Goal: Transaction & Acquisition: Purchase product/service

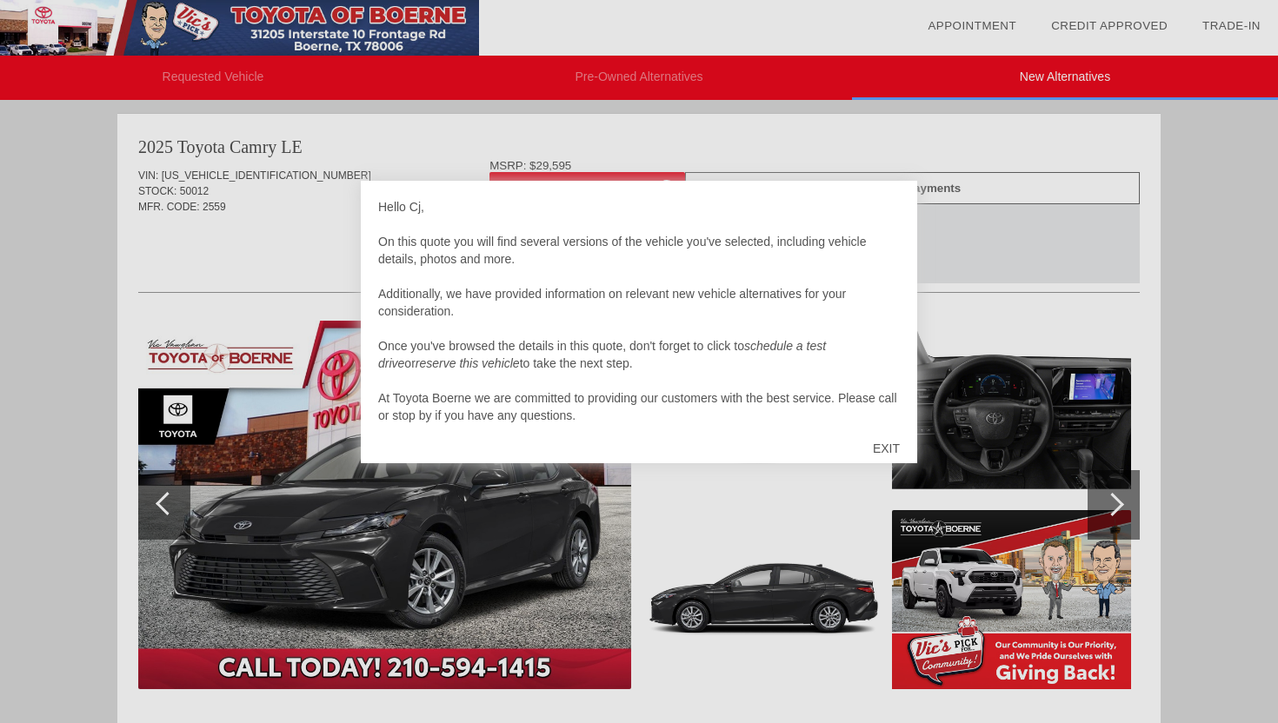
click at [880, 442] on div "EXIT" at bounding box center [886, 448] width 62 height 52
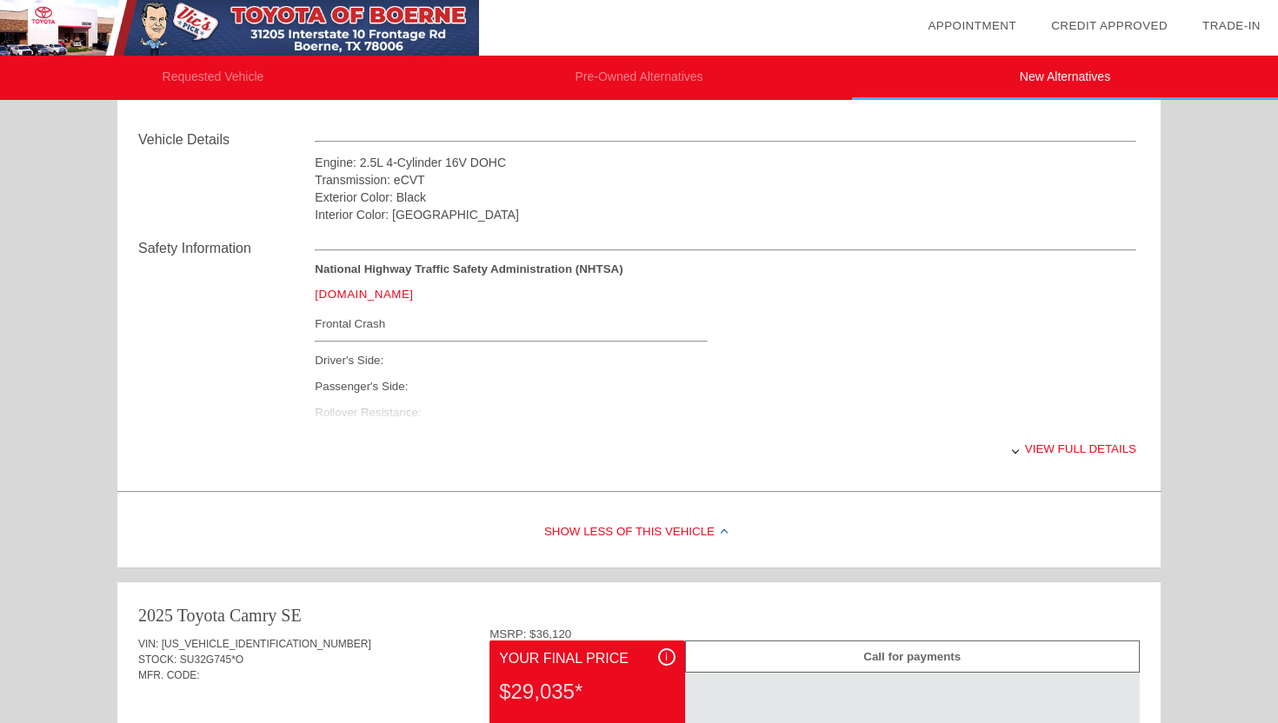
scroll to position [602, 0]
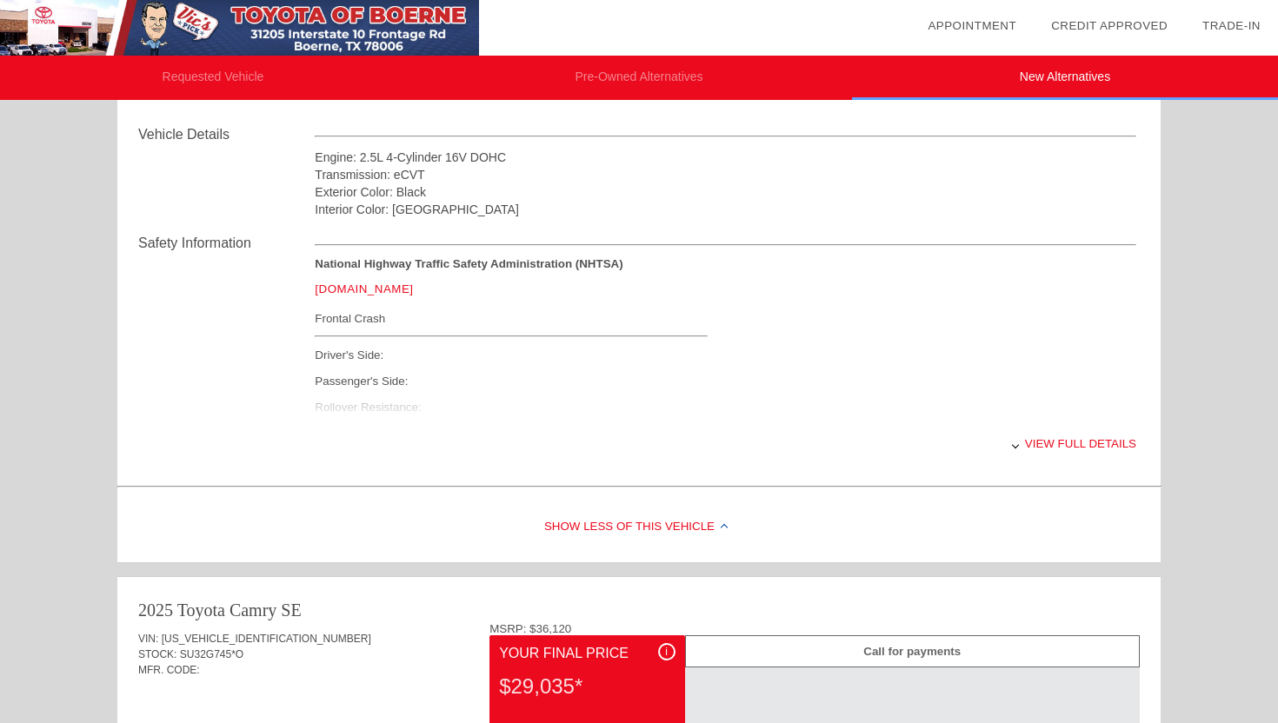
click at [1018, 447] on div "View full details" at bounding box center [725, 443] width 821 height 43
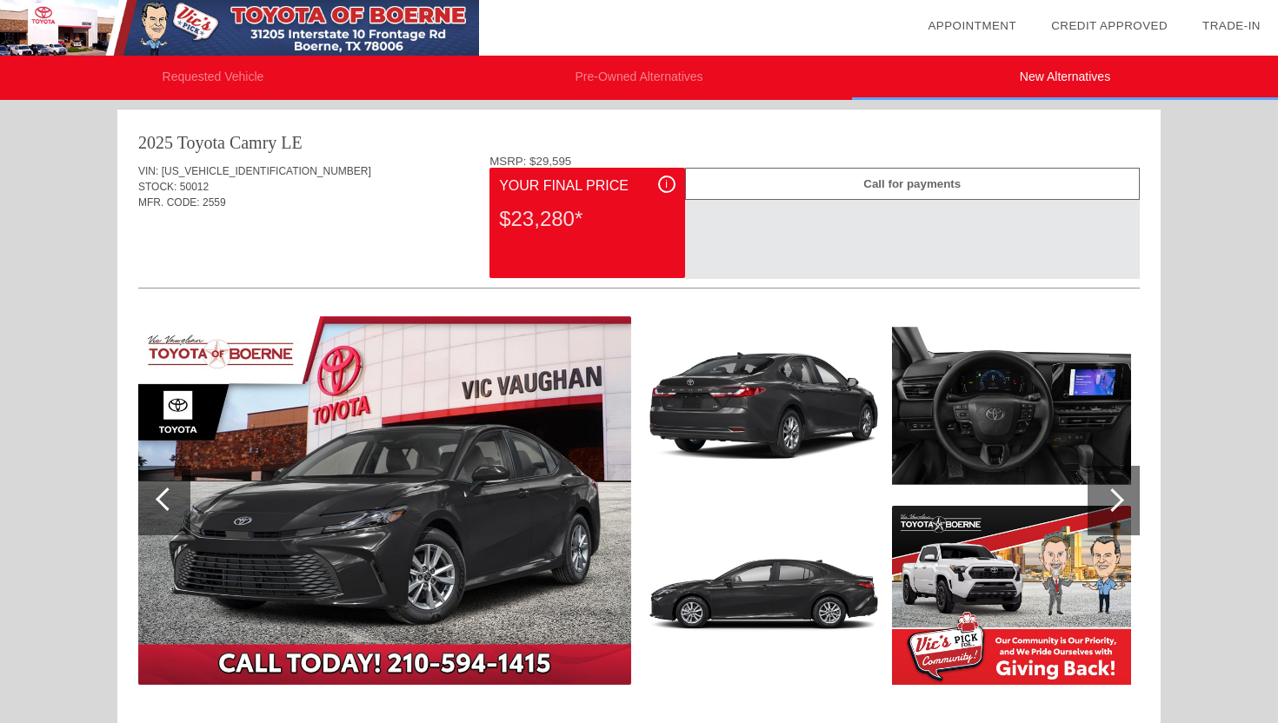
scroll to position [0, 0]
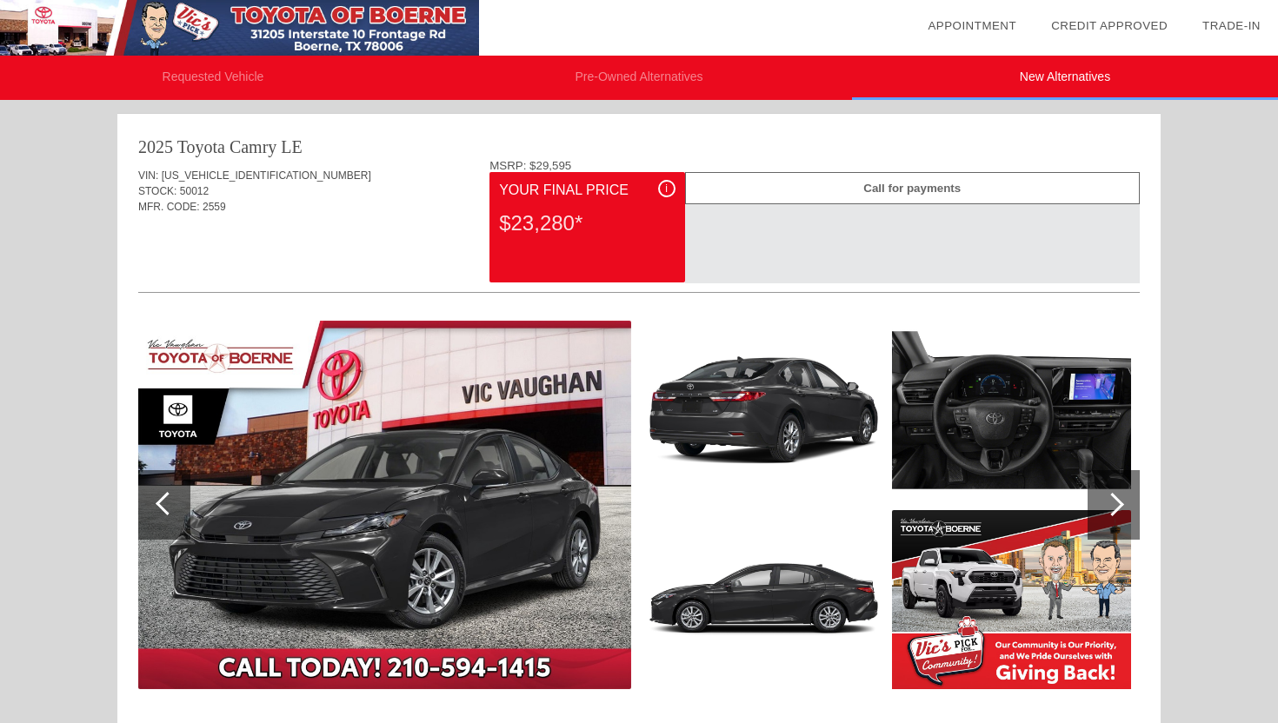
click at [583, 199] on div "Your Final Price" at bounding box center [587, 190] width 176 height 21
click at [227, 179] on span "[US_VEHICLE_IDENTIFICATION_NUMBER]" at bounding box center [266, 176] width 209 height 12
click at [173, 479] on div at bounding box center [164, 505] width 52 height 70
click at [276, 11] on img at bounding box center [239, 28] width 479 height 56
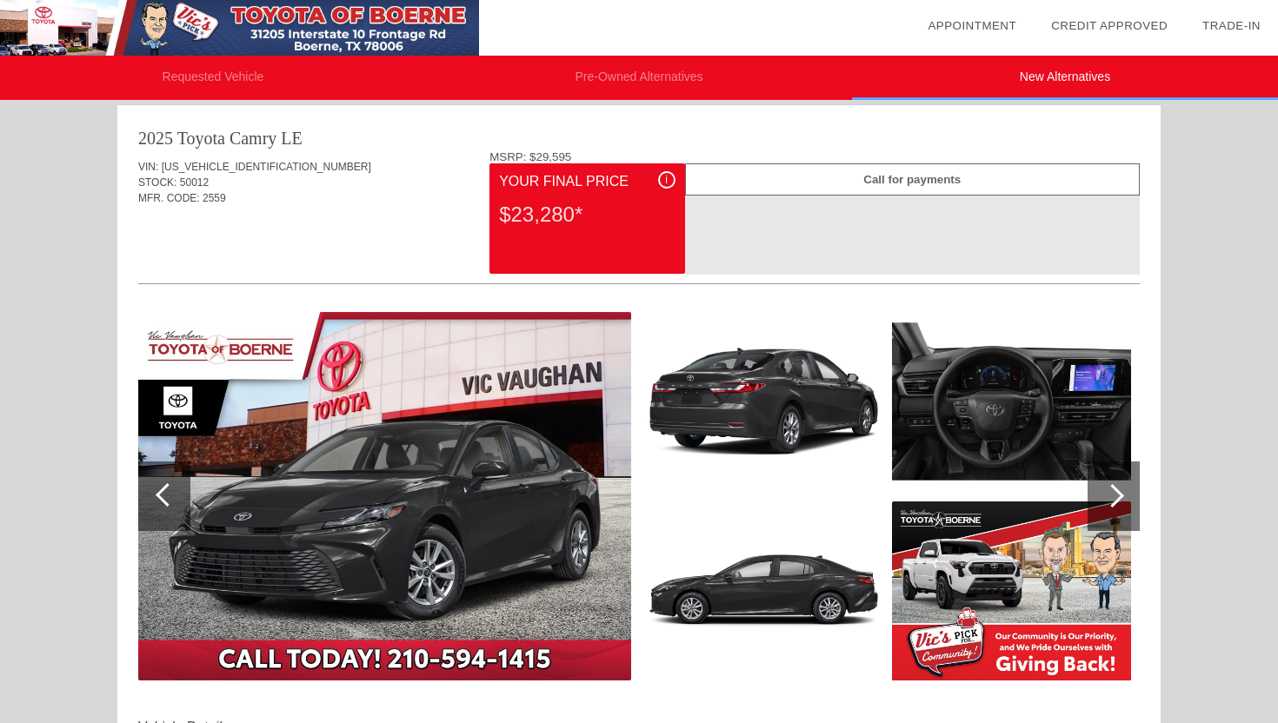
scroll to position [8, 0]
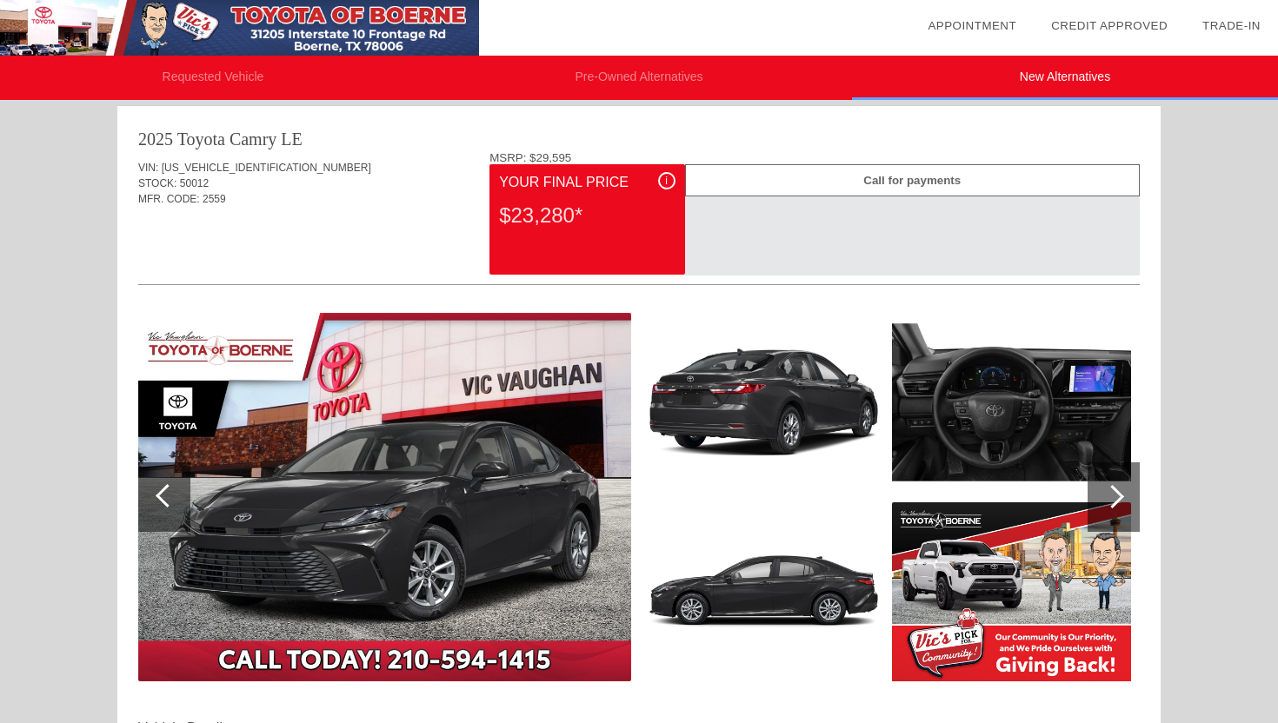
click at [907, 178] on div "Call for payments" at bounding box center [912, 180] width 455 height 32
click at [668, 179] on div "i" at bounding box center [666, 180] width 17 height 17
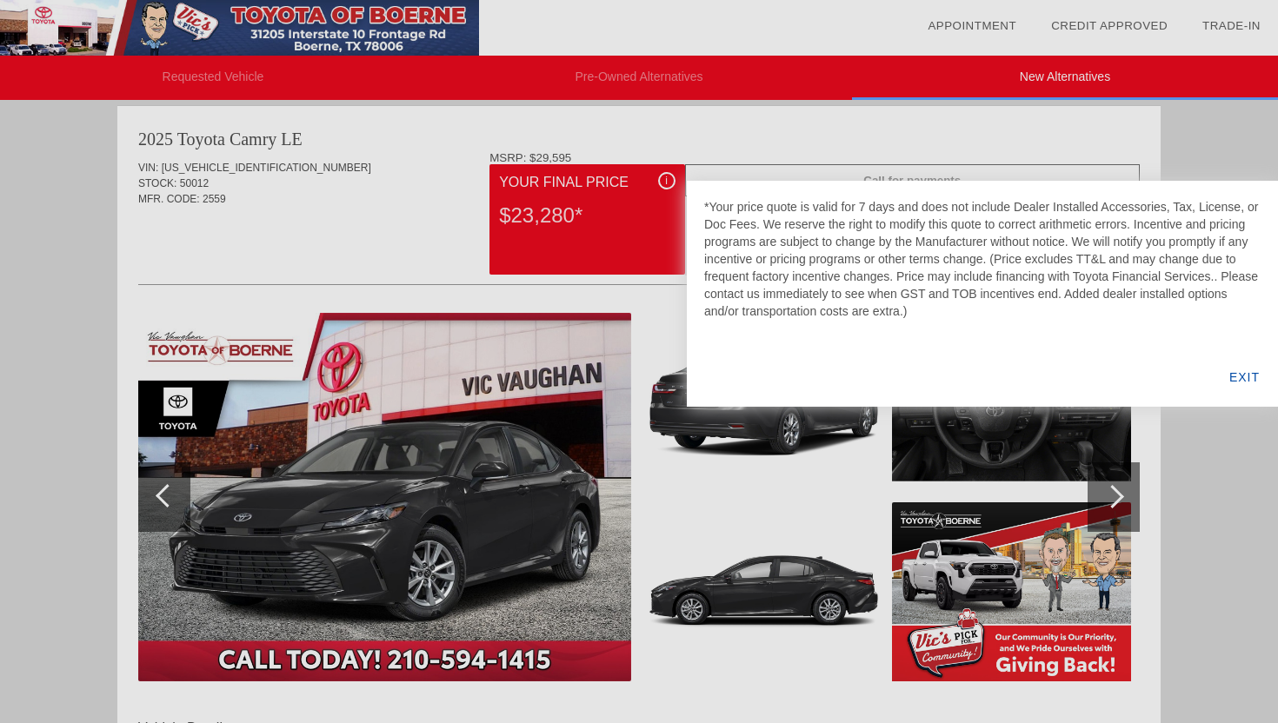
click at [654, 180] on div at bounding box center [639, 361] width 1278 height 723
click at [1248, 369] on div "EXIT" at bounding box center [1244, 377] width 67 height 59
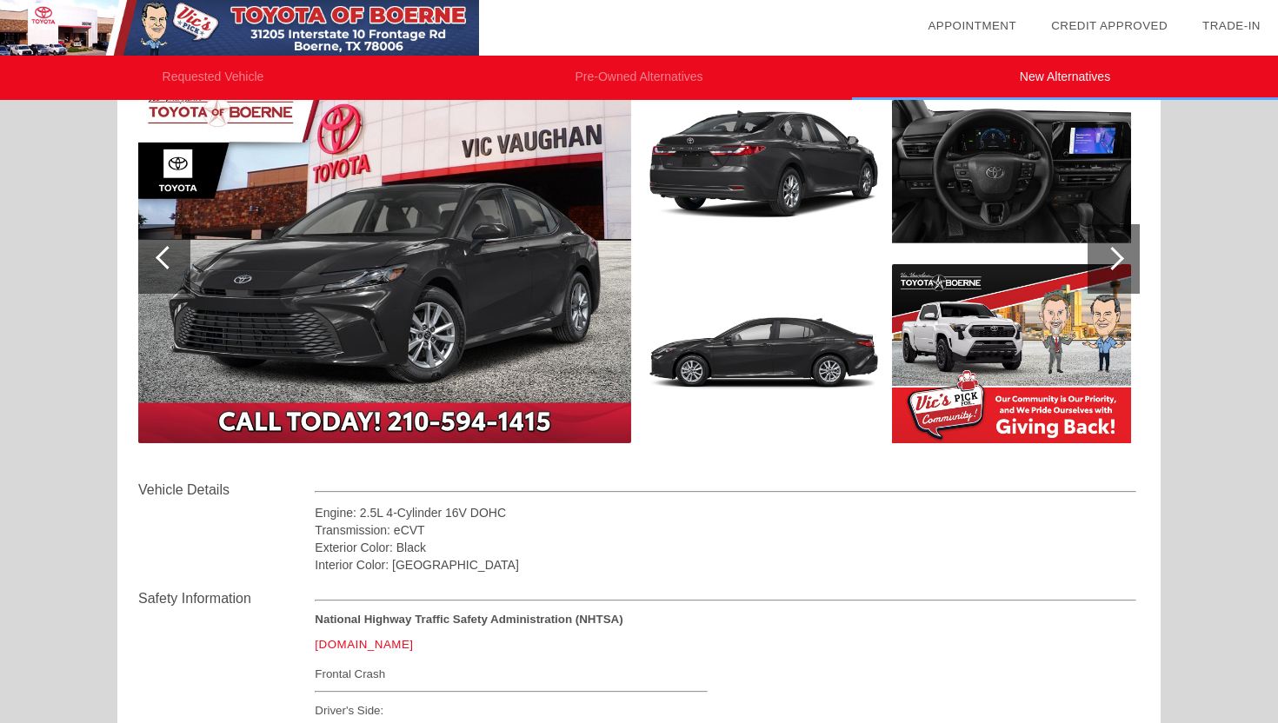
scroll to position [221, 0]
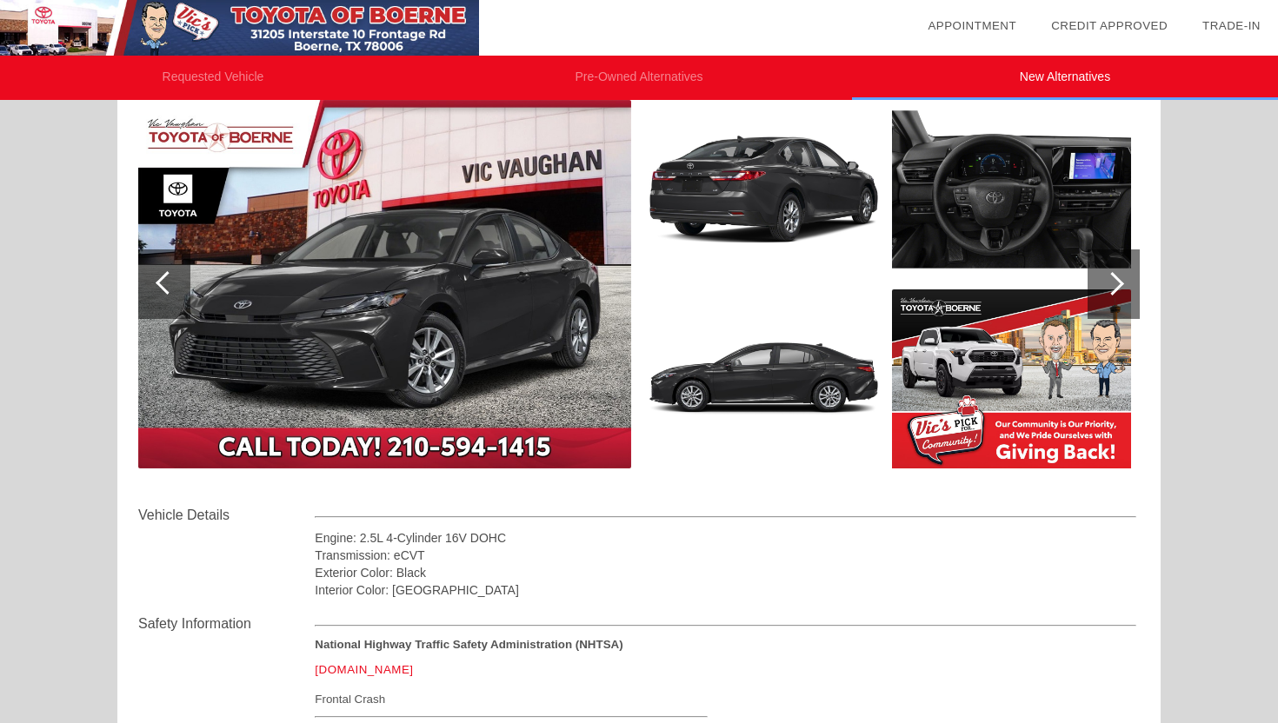
click at [542, 415] on img at bounding box center [384, 284] width 493 height 369
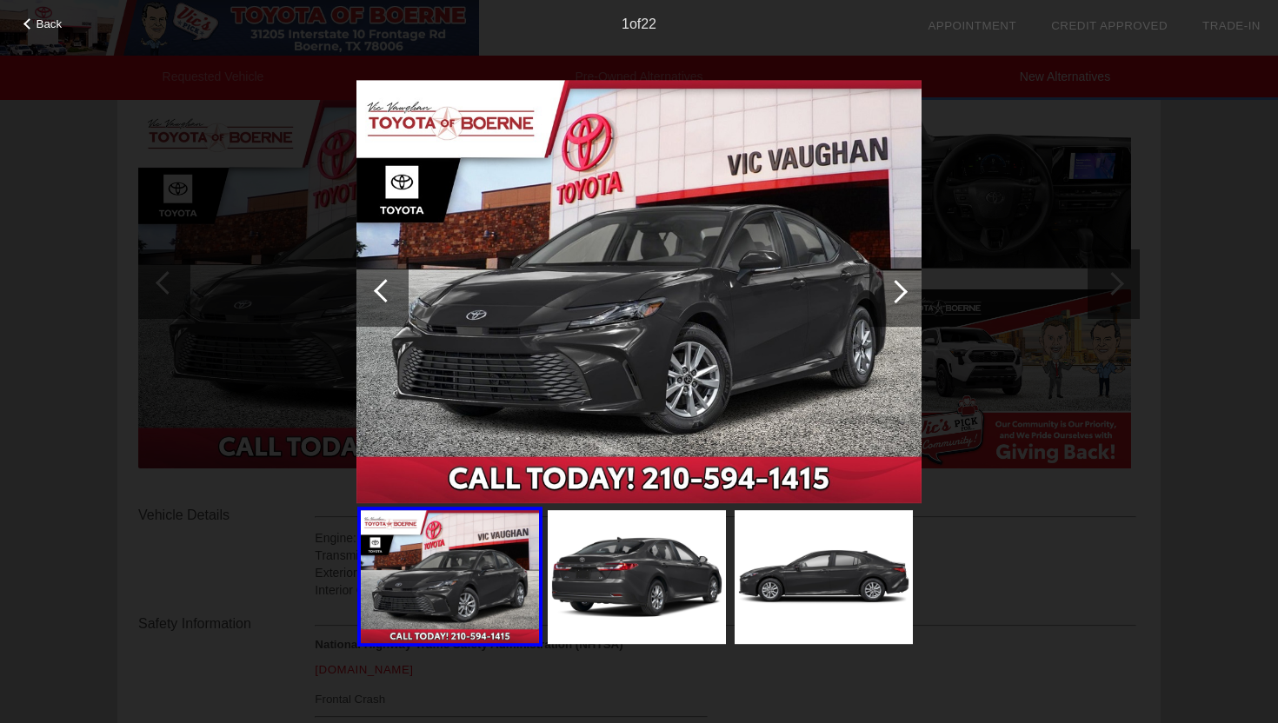
click at [278, 231] on div "Back 1 of 22" at bounding box center [639, 361] width 1278 height 723
click at [52, 15] on div "1 of 22" at bounding box center [639, 17] width 1278 height 35
click at [55, 26] on span "Back" at bounding box center [50, 23] width 26 height 13
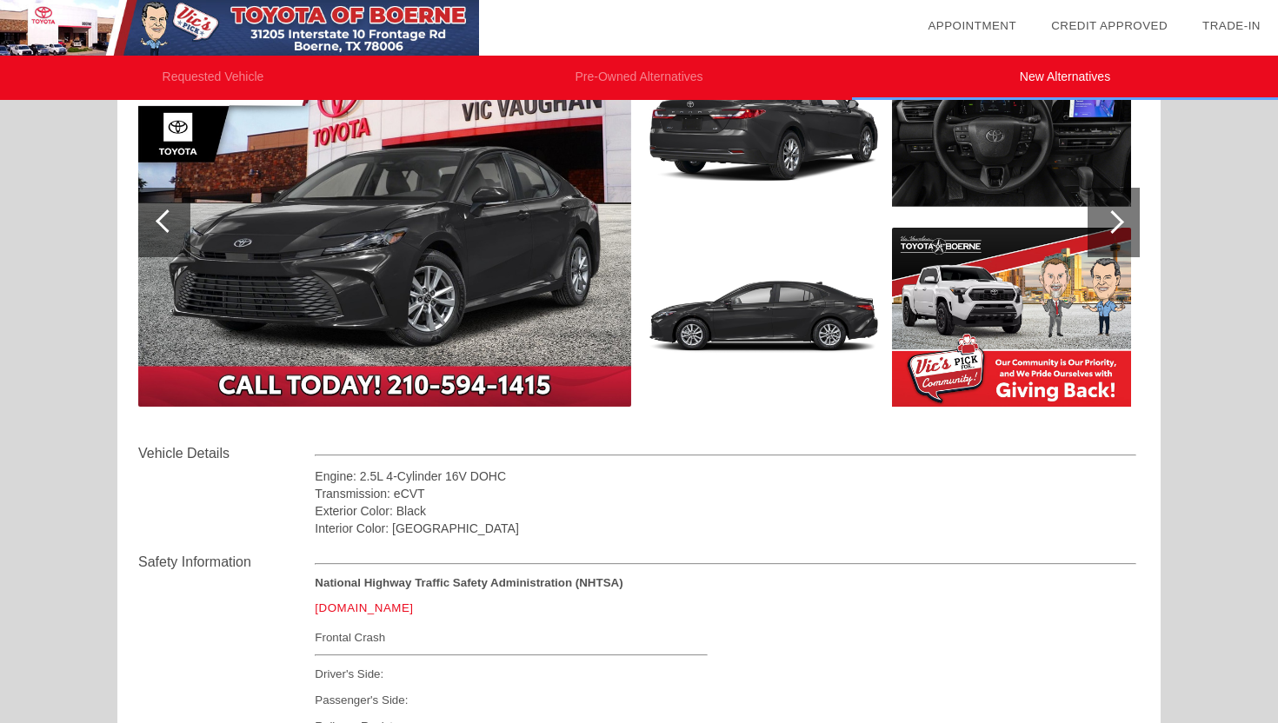
scroll to position [0, 0]
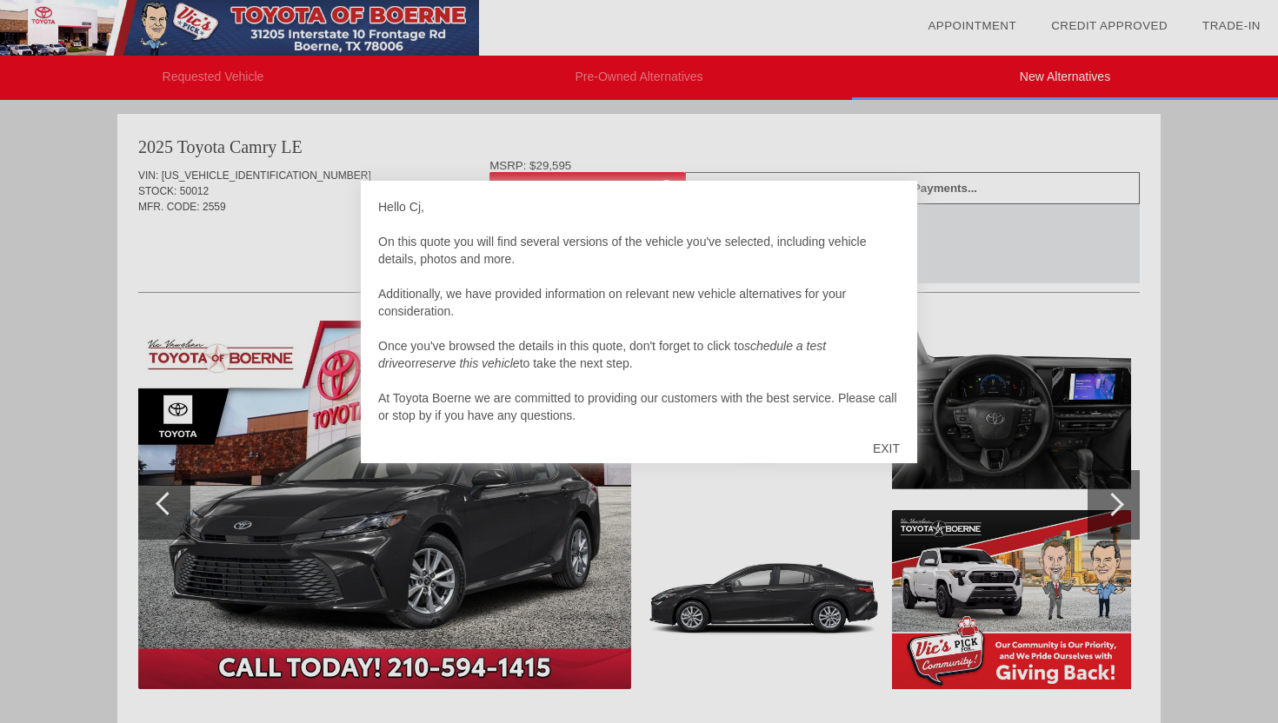
click at [894, 452] on div "EXIT" at bounding box center [886, 448] width 62 height 52
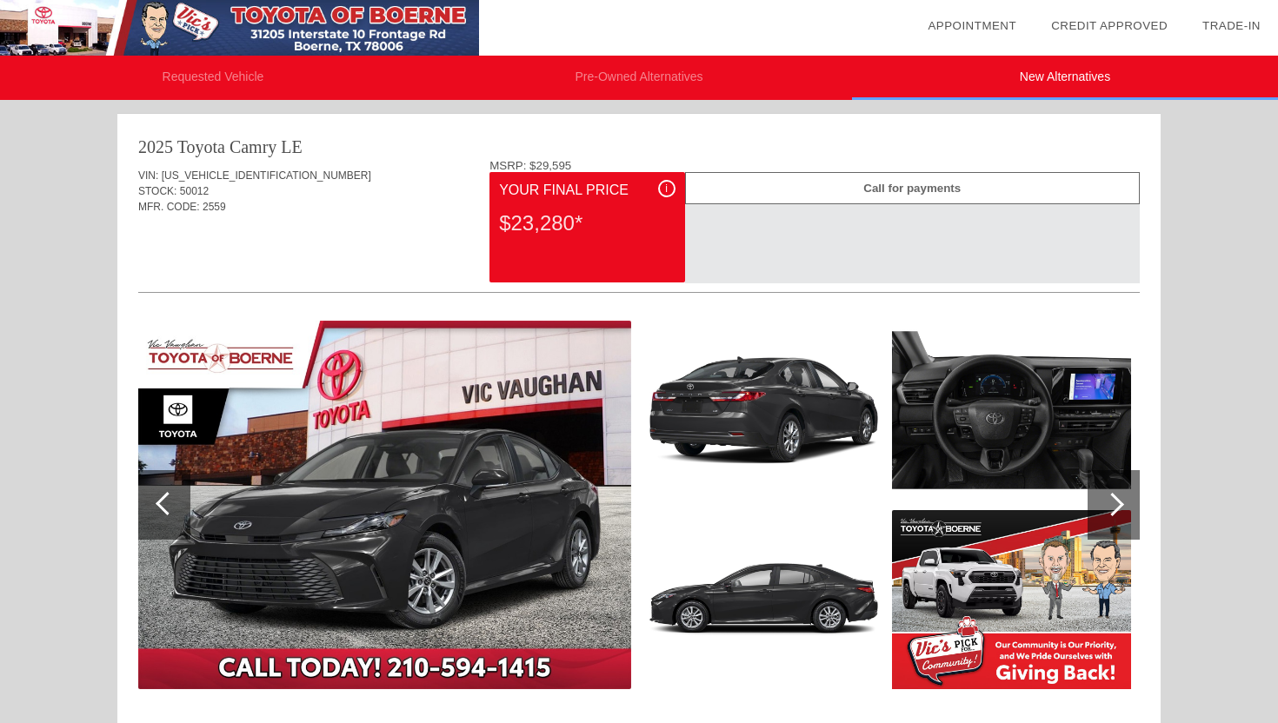
click at [805, 250] on div "Call for payments Click here for details on financing Start Your Deal Now" at bounding box center [912, 227] width 455 height 110
